Goal: Information Seeking & Learning: Learn about a topic

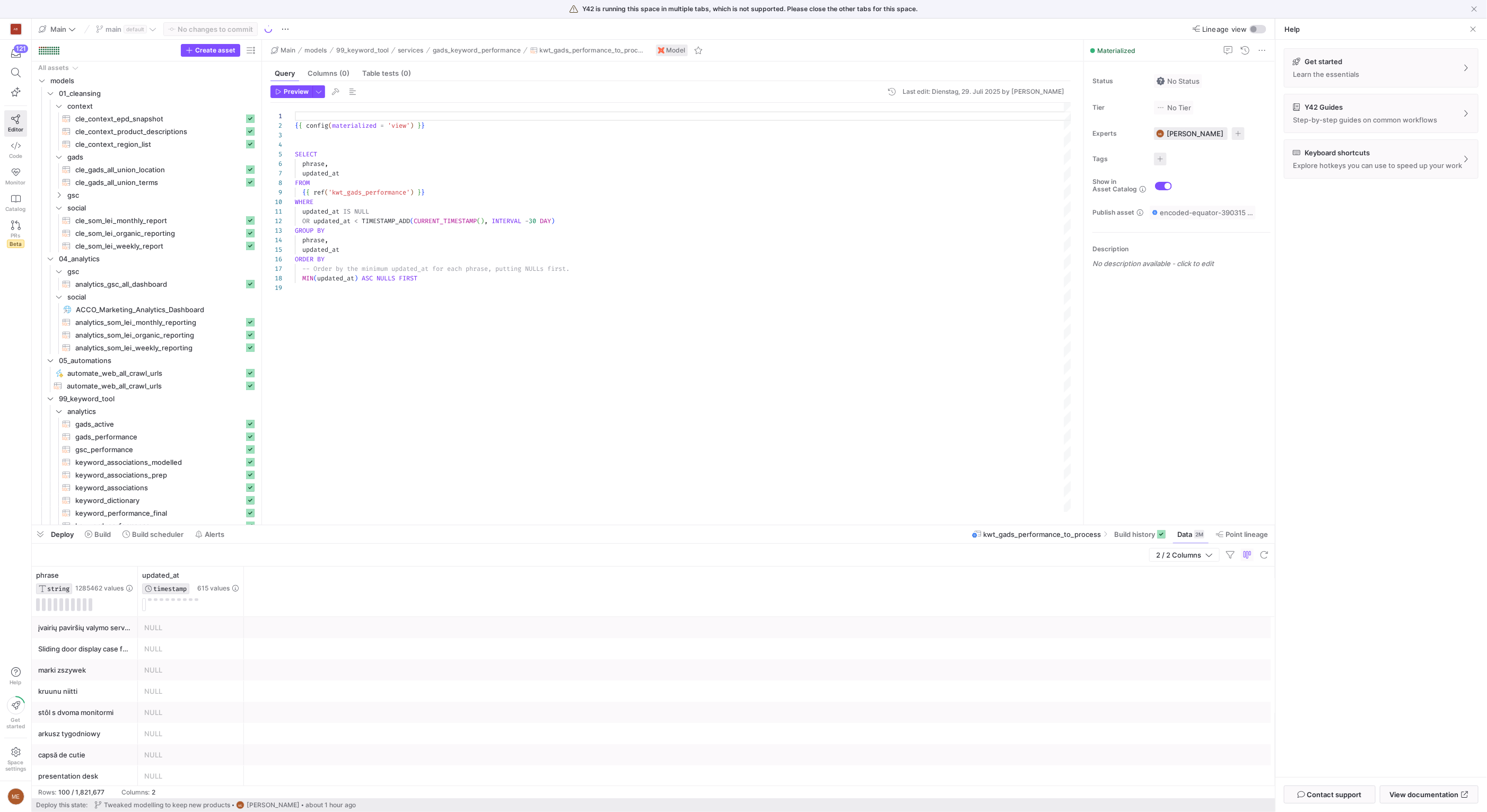
scroll to position [95, 0]
click at [43, 535] on span "button" at bounding box center [40, 535] width 17 height 18
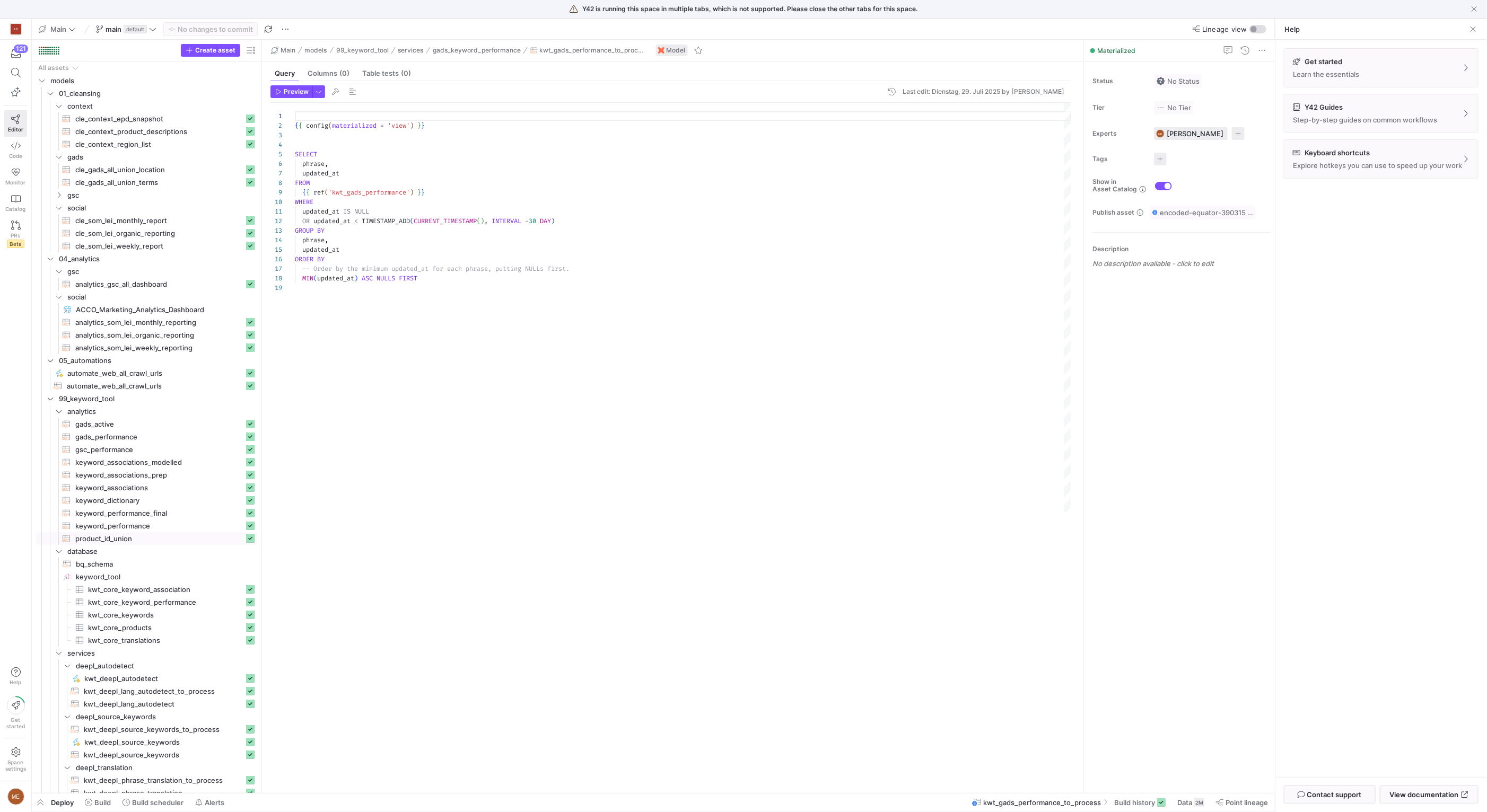
click at [434, 443] on div "{ { config ( materialized = 'view' ) } } SELECT phrase , updated_at FROM { { re…" at bounding box center [683, 307] width 776 height 409
type textarea "updated_at IS NULL OR updated_at < TIMESTAMP_ADD(CURRENT_TIMESTAMP(), INTERVAL …"
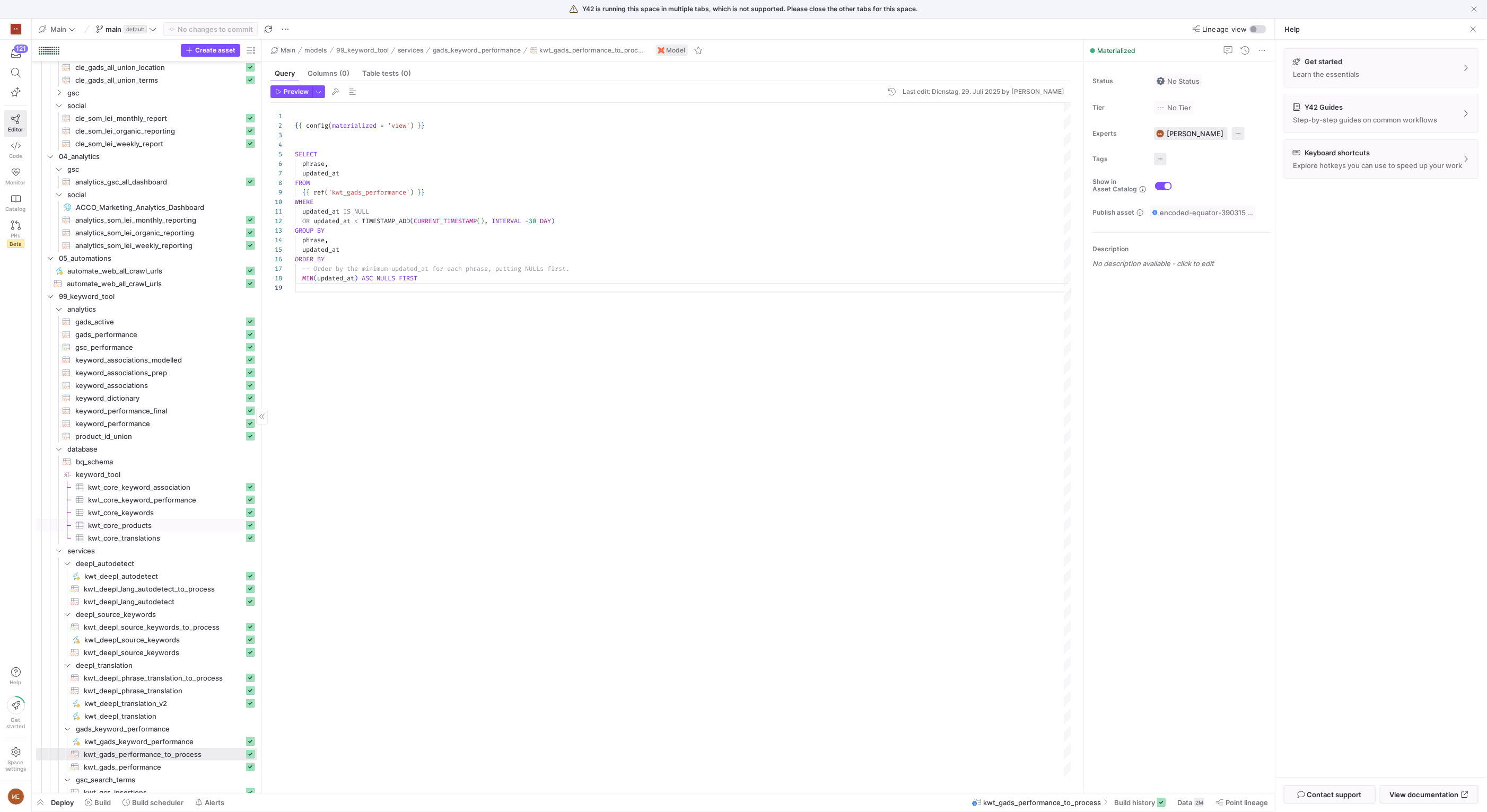
click at [163, 527] on span "kwt_core_products​​​​​​​​​" at bounding box center [166, 526] width 156 height 12
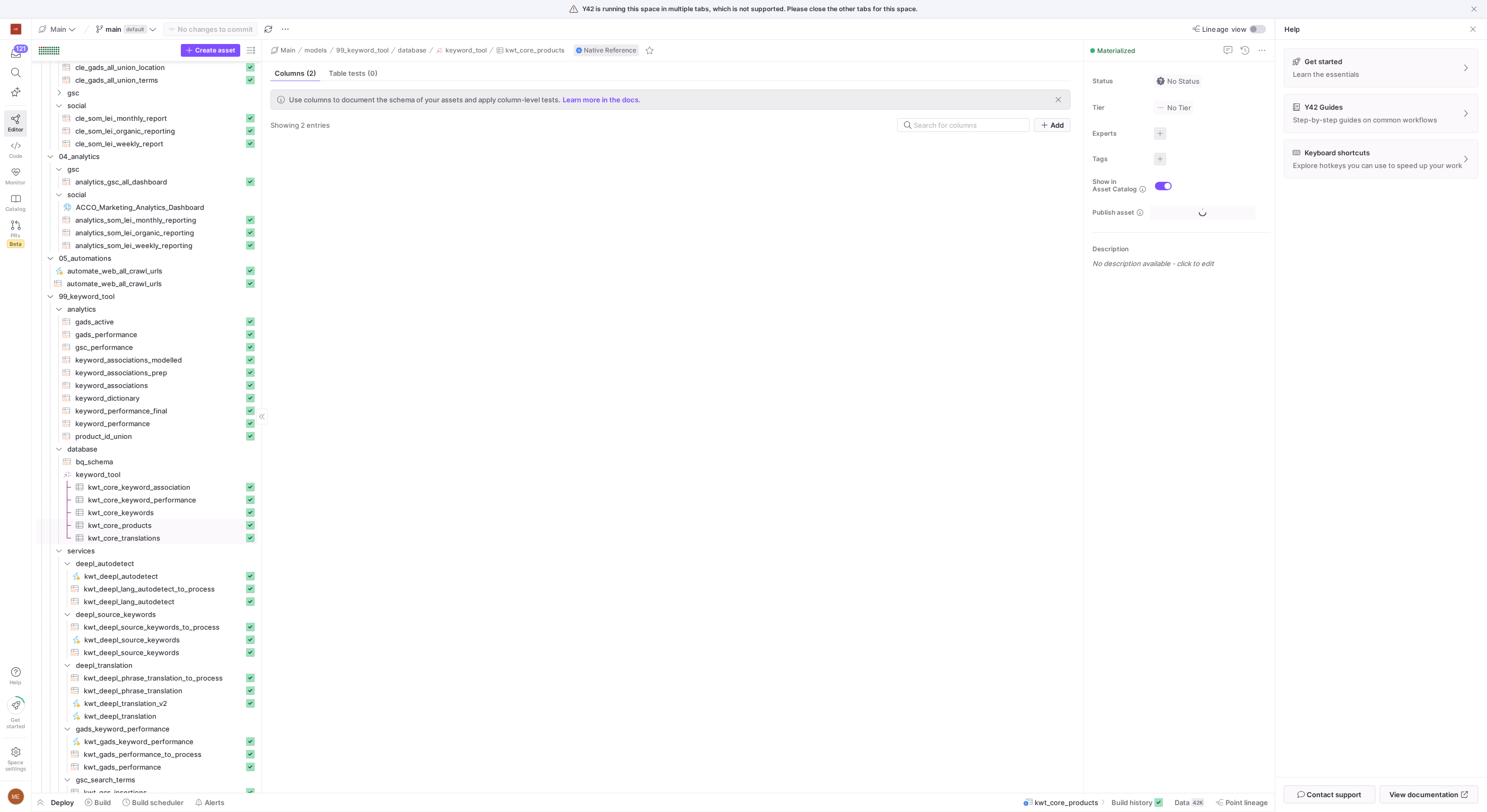
scroll to position [108, 0]
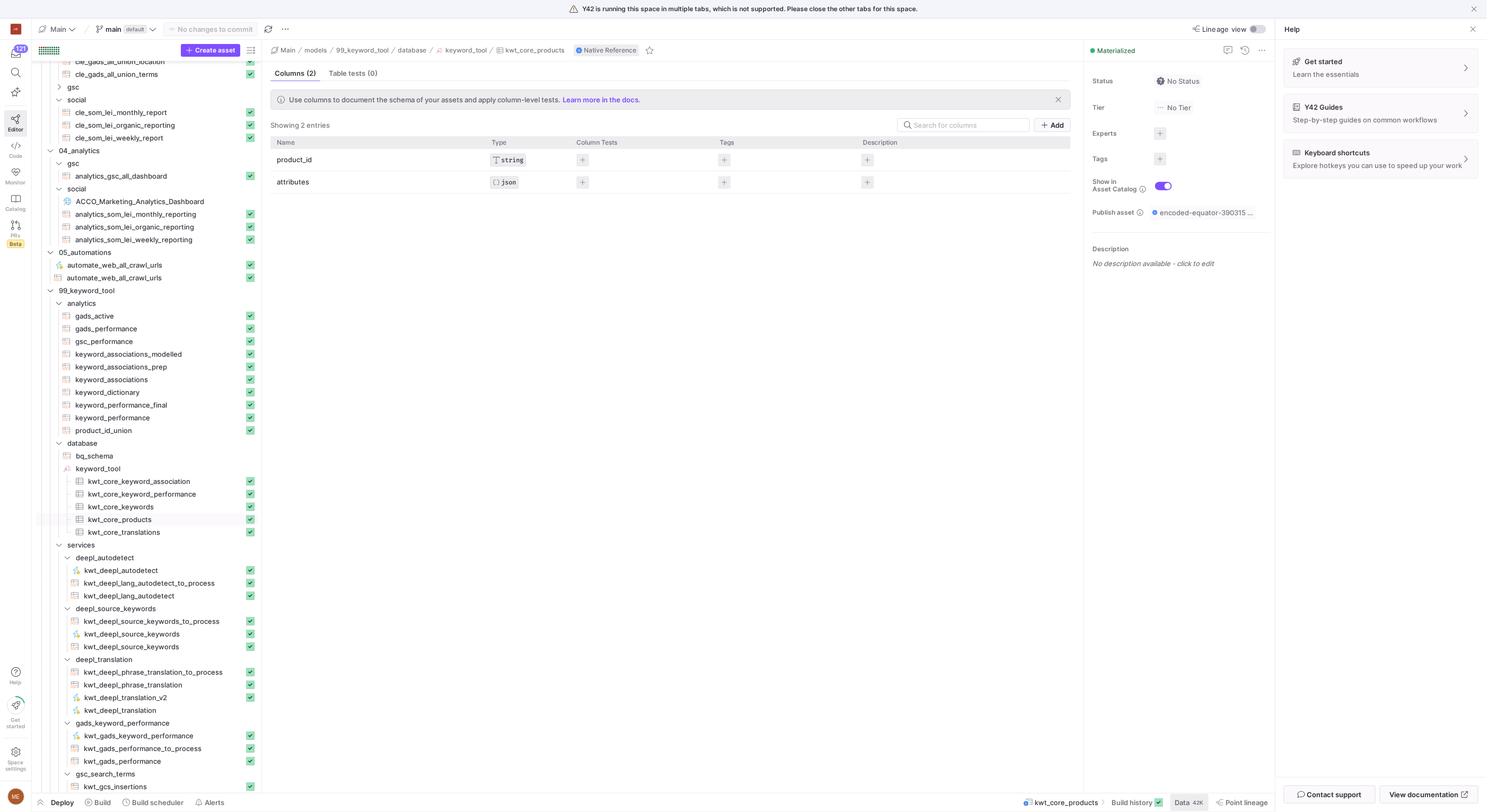
click at [1196, 797] on span at bounding box center [1190, 802] width 38 height 17
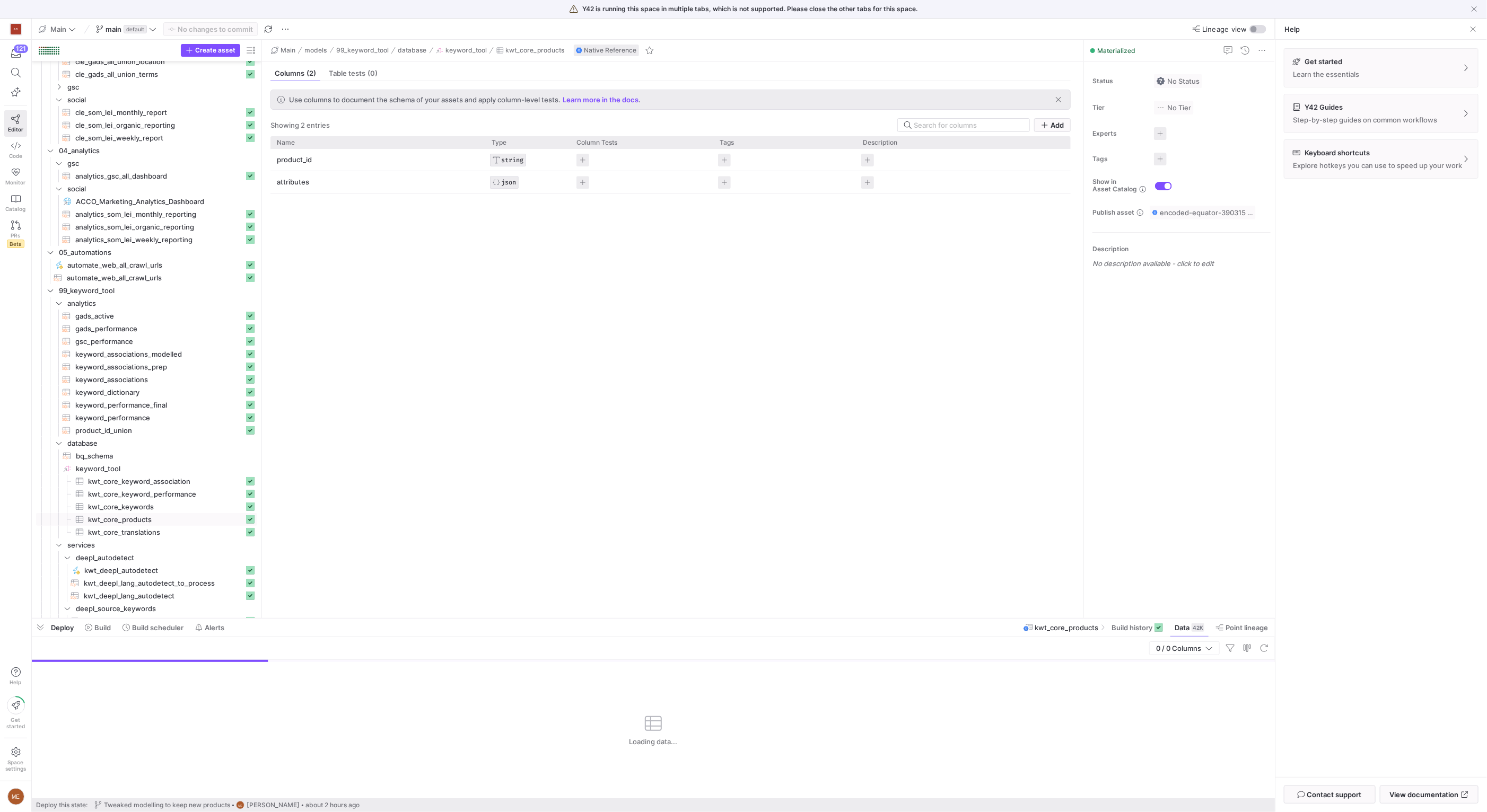
drag, startPoint x: 328, startPoint y: 617, endPoint x: 353, endPoint y: 646, distance: 38.3
click at [297, 617] on div at bounding box center [653, 618] width 1243 height 4
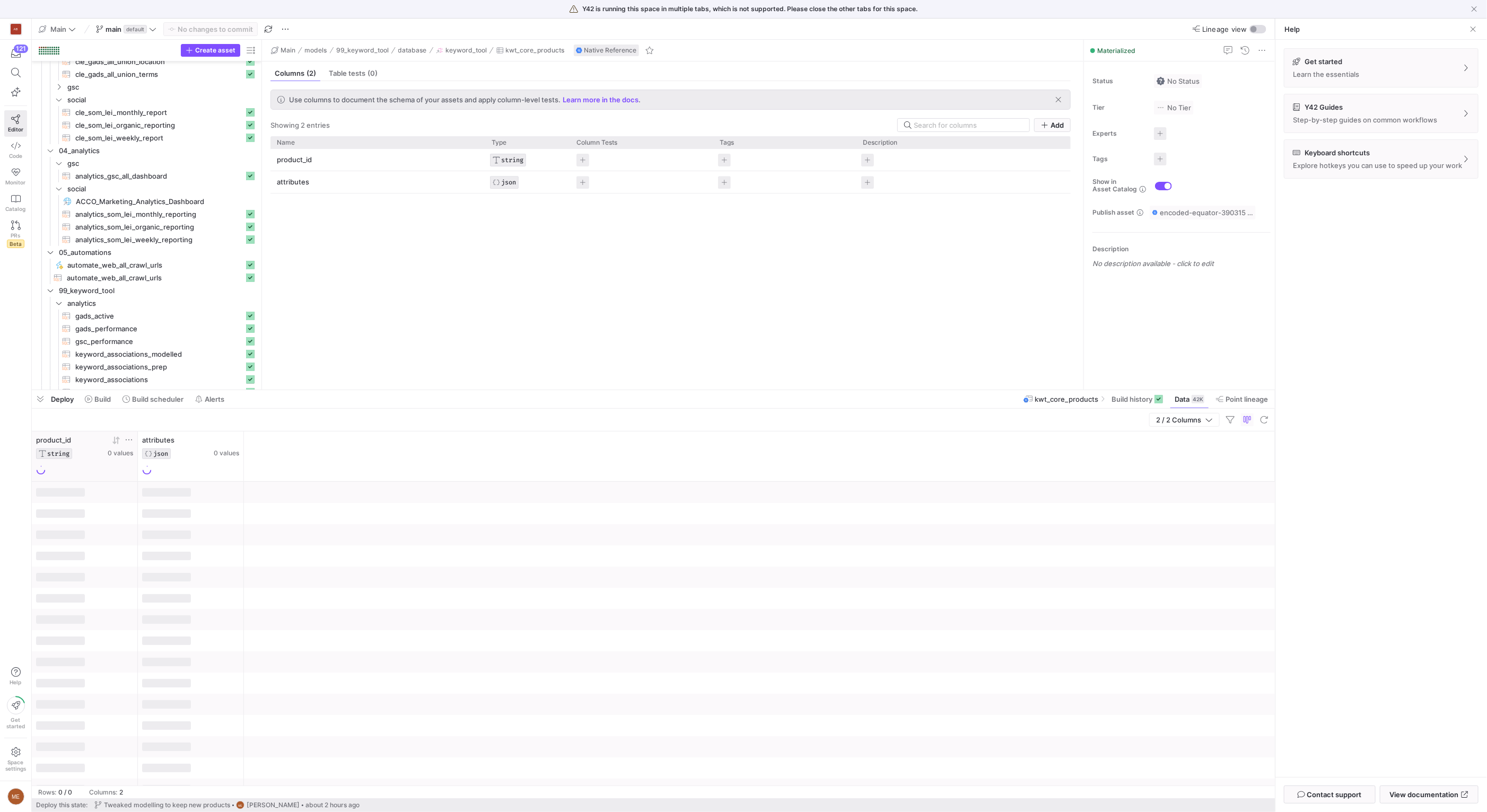
click at [130, 440] on icon at bounding box center [129, 440] width 8 height 8
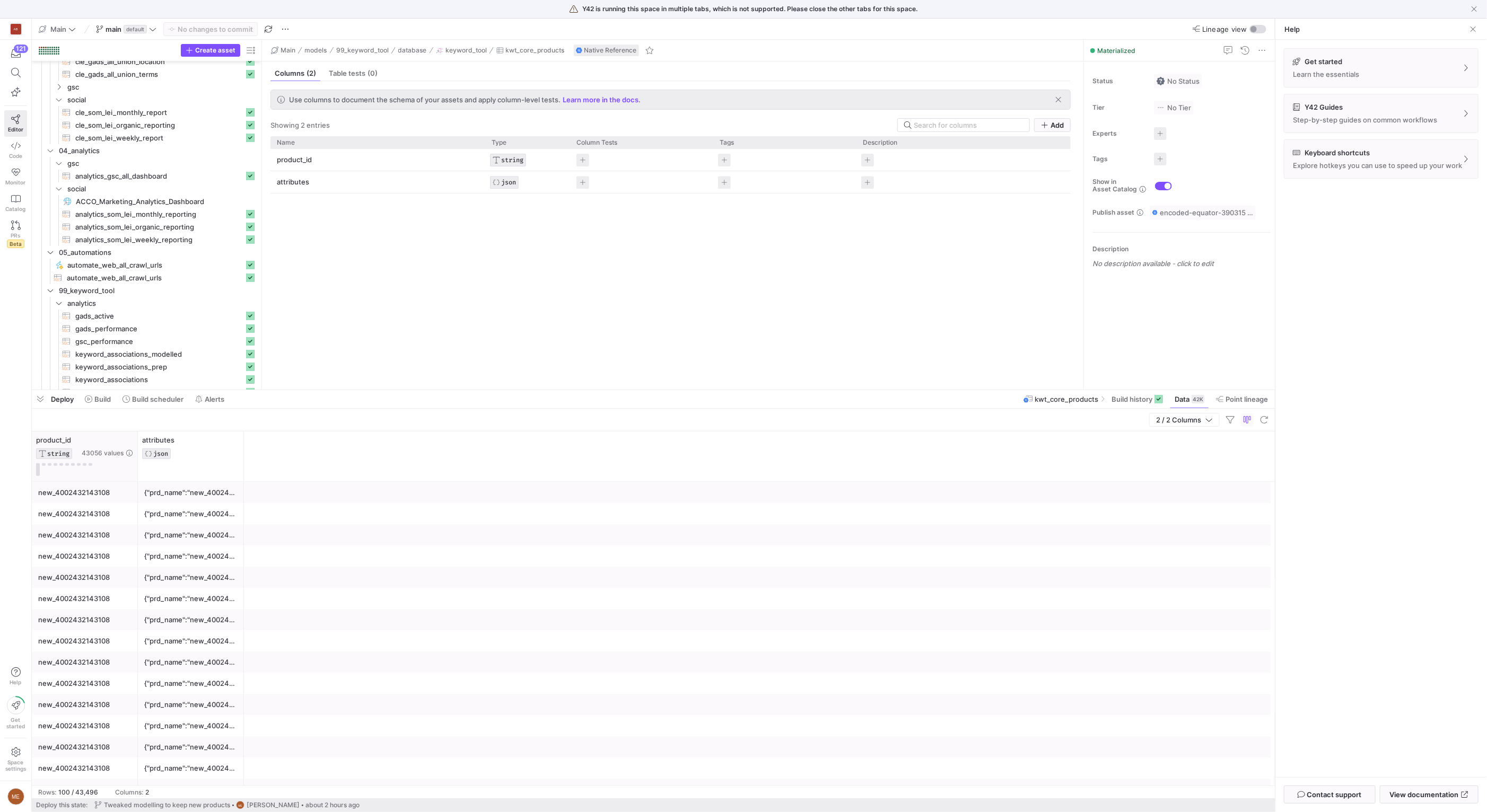
click at [137, 446] on div at bounding box center [137, 456] width 4 height 50
click at [130, 435] on div "product_id STRING 43056 values" at bounding box center [85, 456] width 106 height 50
click at [131, 443] on icon at bounding box center [129, 440] width 8 height 8
click at [273, 451] on div "product_id STRING 43056 values attributes JSON" at bounding box center [653, 457] width 1243 height 50
